Goal: Transaction & Acquisition: Download file/media

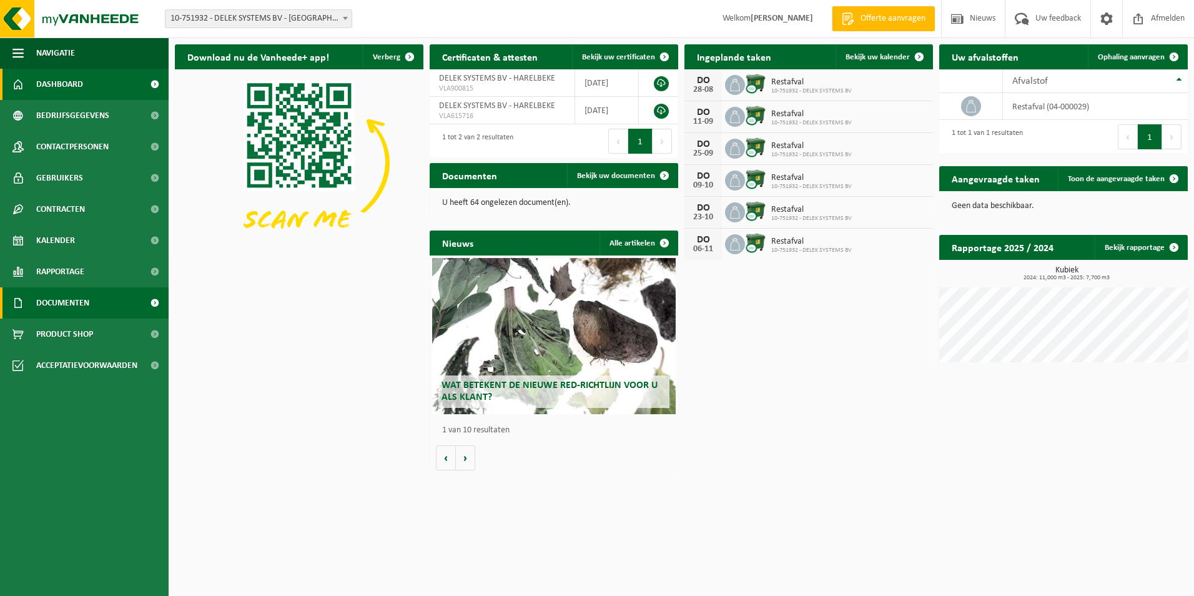
click at [84, 301] on span "Documenten" at bounding box center [62, 302] width 53 height 31
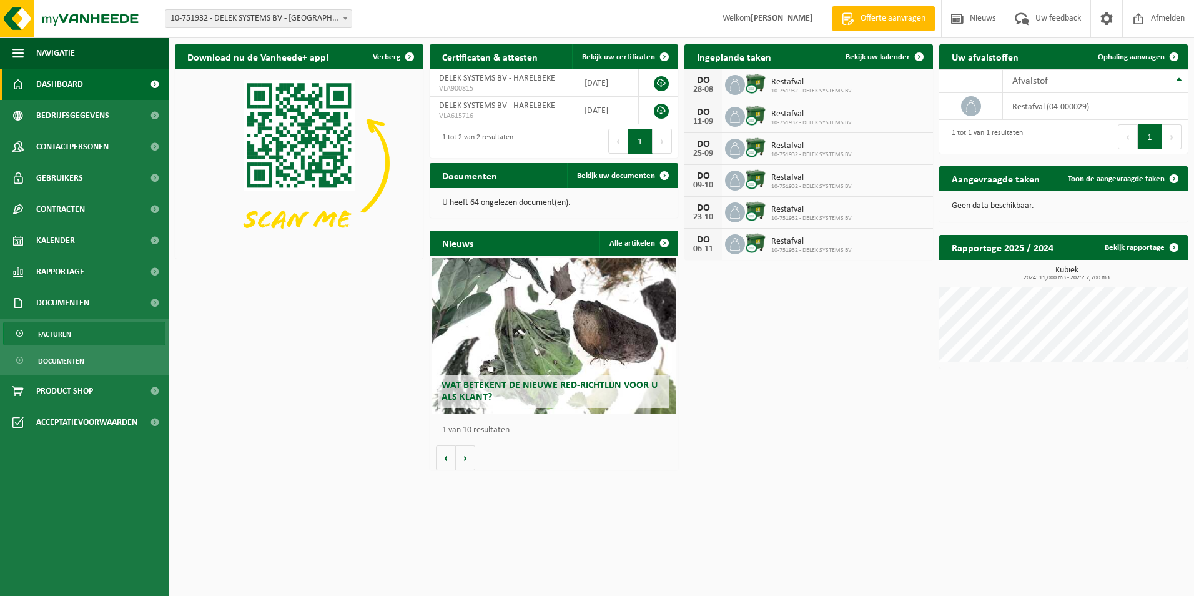
click at [46, 327] on span "Facturen" at bounding box center [54, 334] width 33 height 24
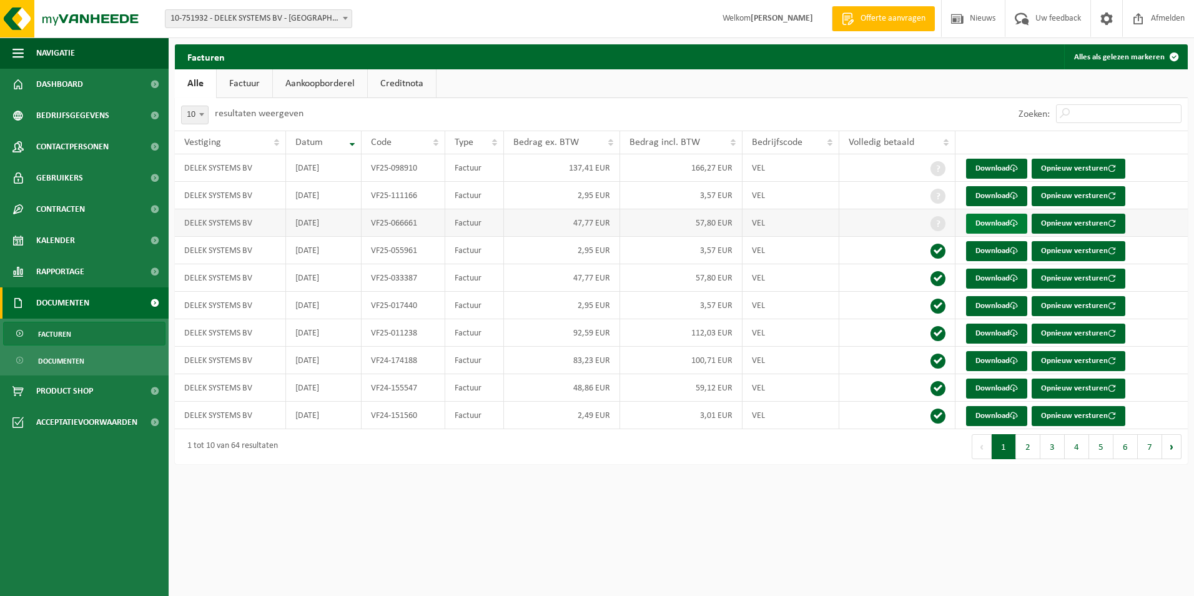
click at [979, 221] on link "Download" at bounding box center [996, 224] width 61 height 20
click at [982, 223] on link "Download" at bounding box center [996, 224] width 61 height 20
